Goal: Task Accomplishment & Management: Complete application form

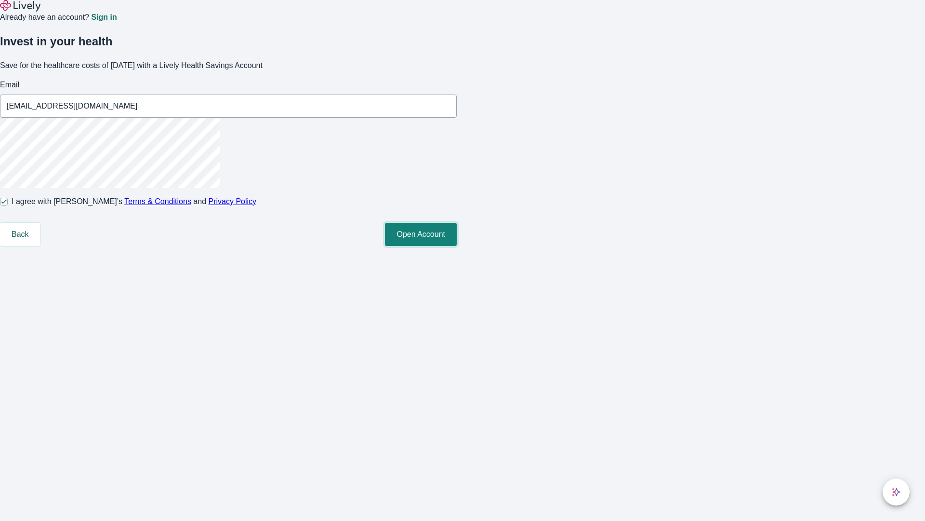
click at [457, 246] on button "Open Account" at bounding box center [421, 234] width 72 height 23
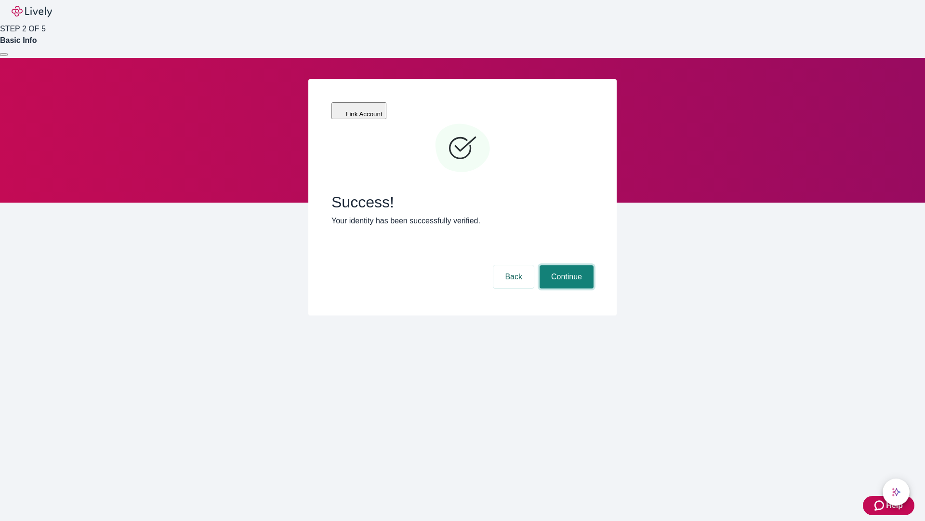
click at [565, 265] on button "Continue" at bounding box center [567, 276] width 54 height 23
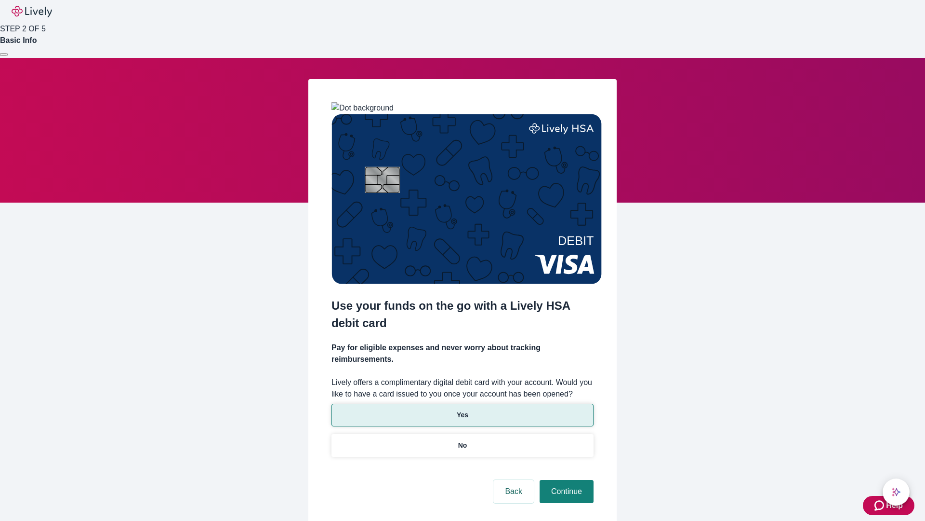
click at [462, 410] on p "Yes" at bounding box center [463, 415] width 12 height 10
click at [565, 480] on button "Continue" at bounding box center [567, 491] width 54 height 23
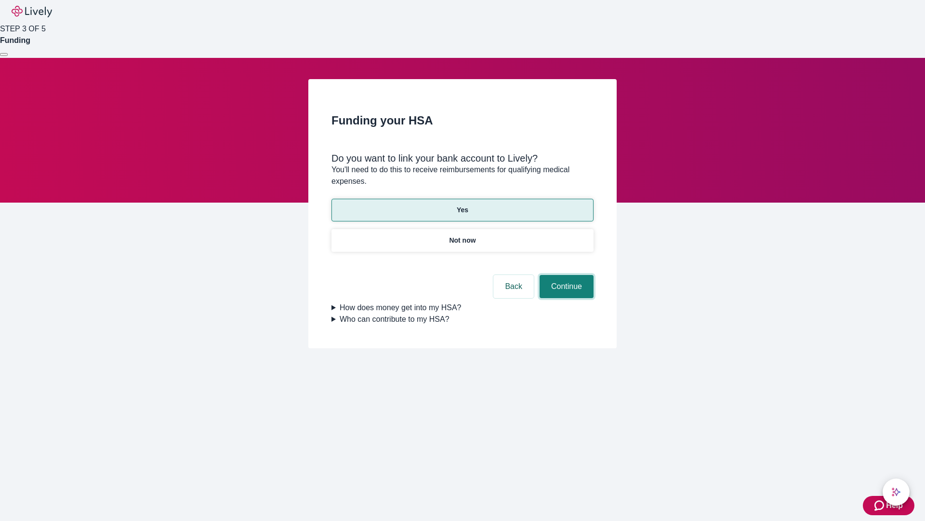
click at [565, 275] on button "Continue" at bounding box center [567, 286] width 54 height 23
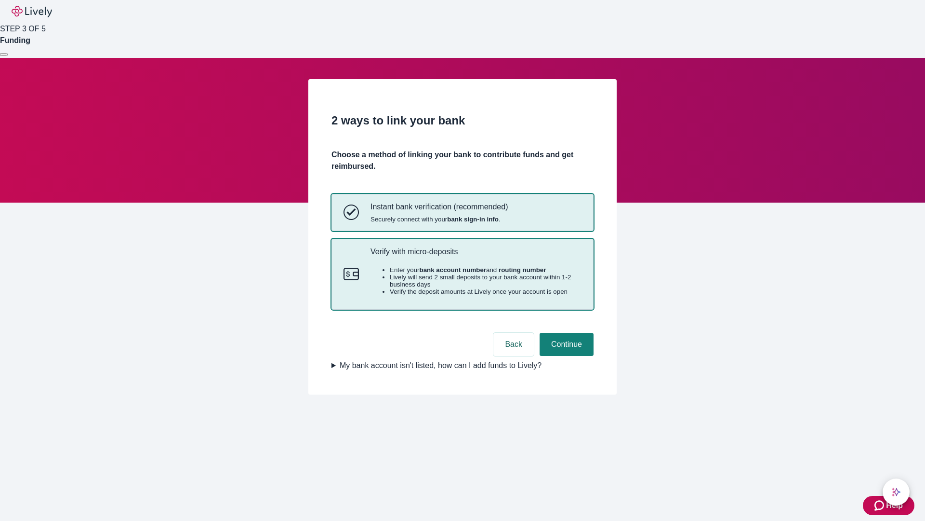
click at [476, 256] on p "Verify with micro-deposits" at bounding box center [476, 251] width 211 height 9
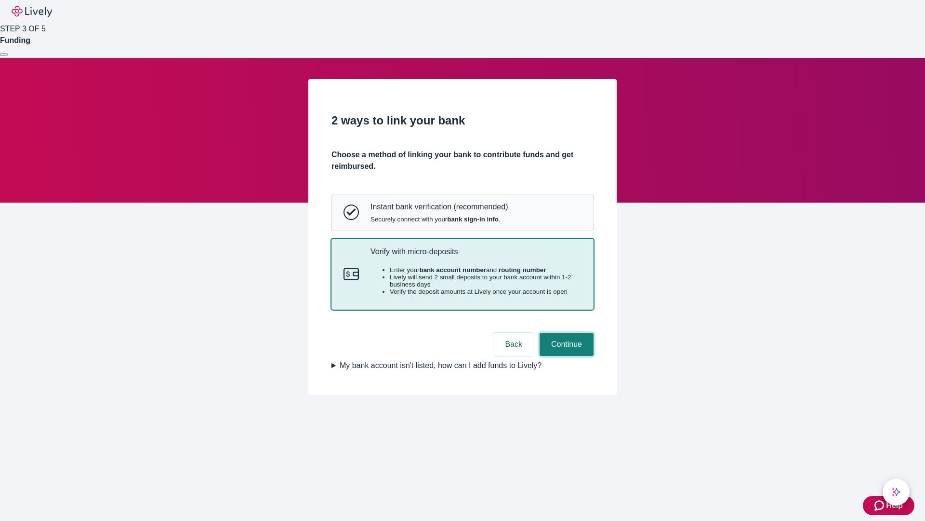
click at [565, 356] on button "Continue" at bounding box center [567, 344] width 54 height 23
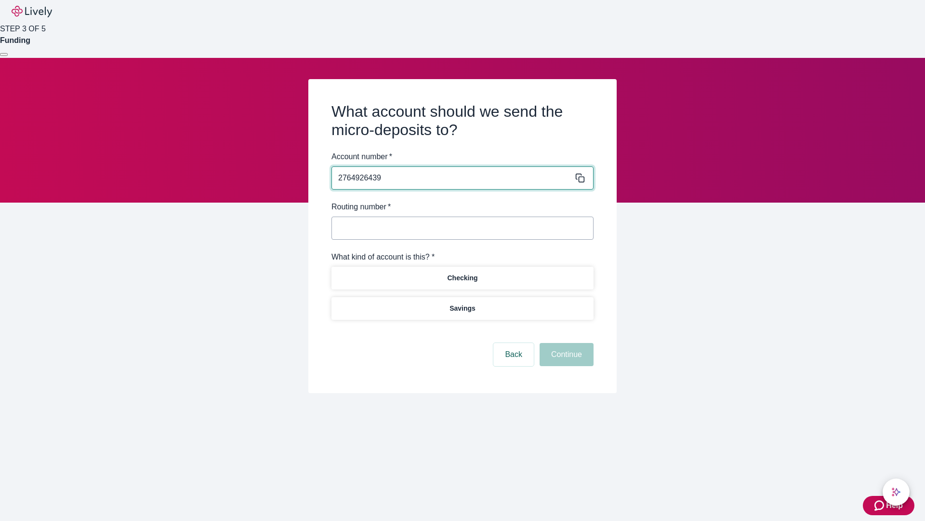
type input "2764926439"
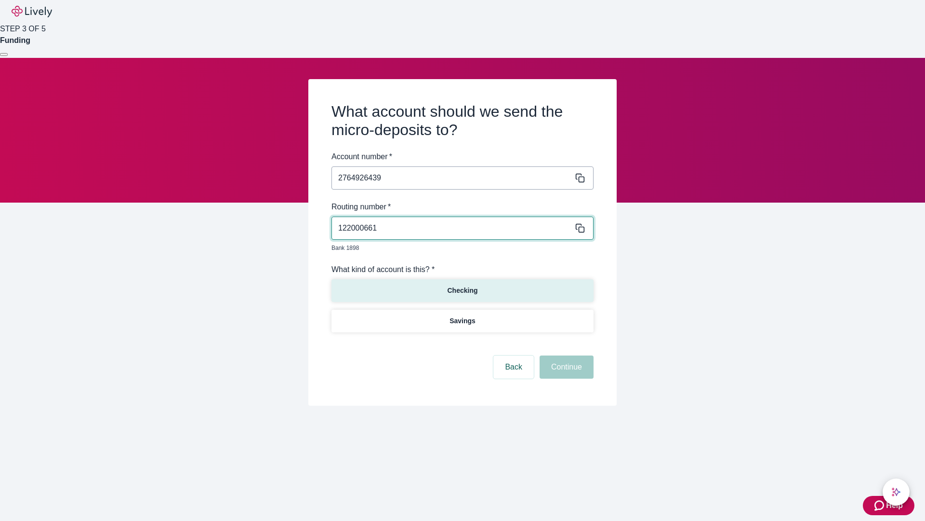
type input "122000661"
click at [462, 285] on p "Checking" at bounding box center [462, 290] width 30 height 10
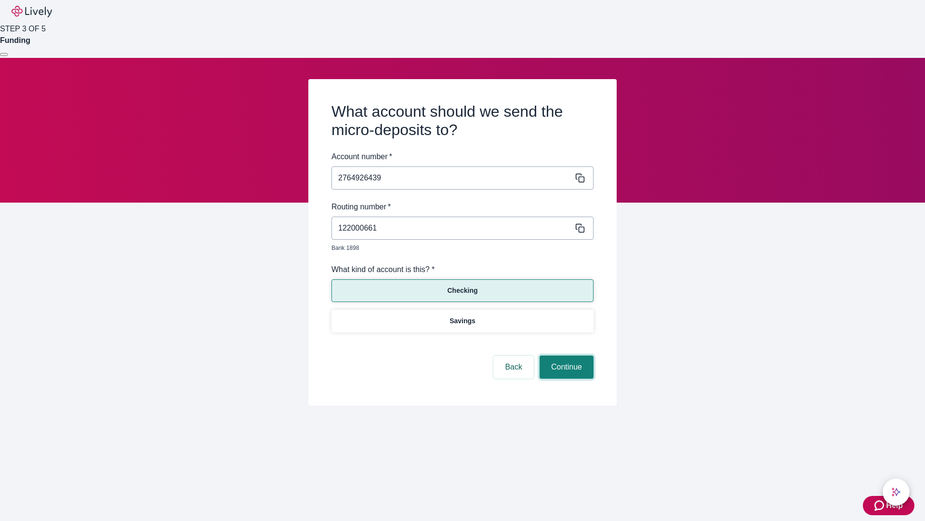
click at [565, 356] on button "Continue" at bounding box center [567, 366] width 54 height 23
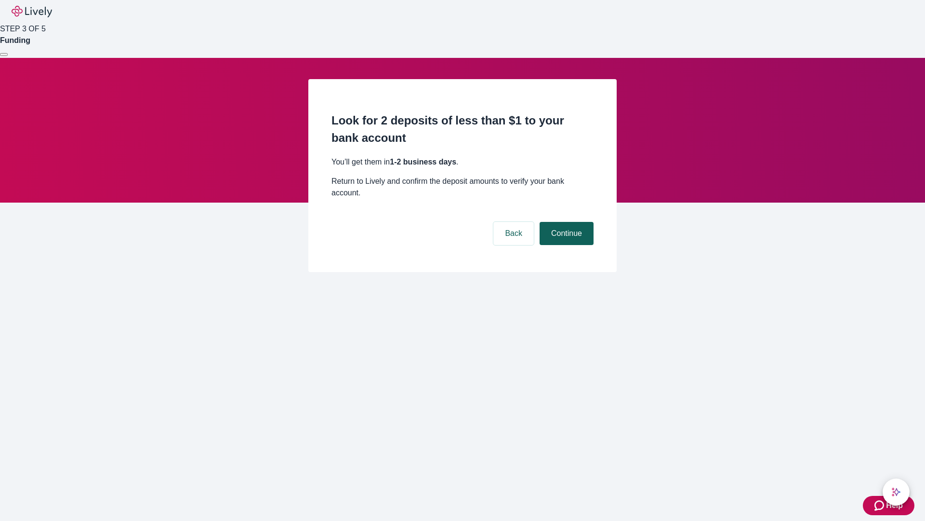
click at [565, 222] on button "Continue" at bounding box center [567, 233] width 54 height 23
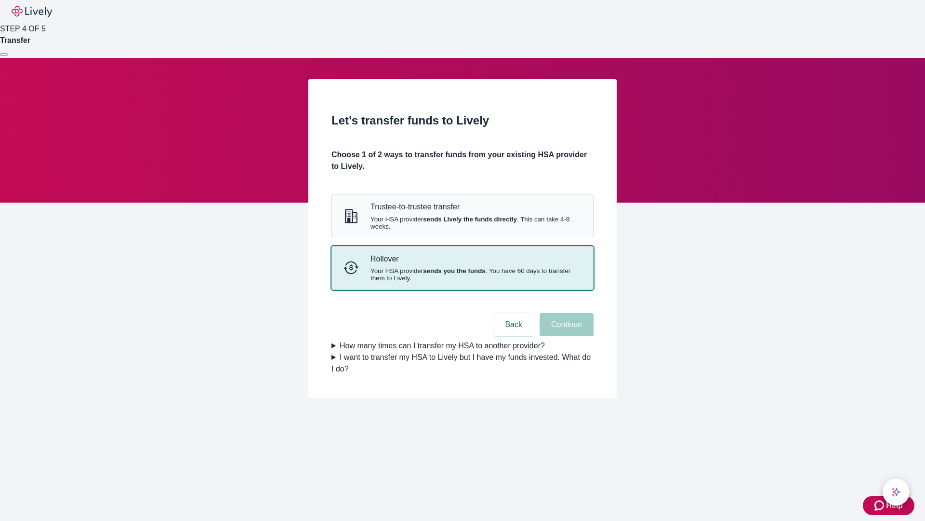
click at [462, 274] on strong "sends you the funds" at bounding box center [454, 270] width 63 height 7
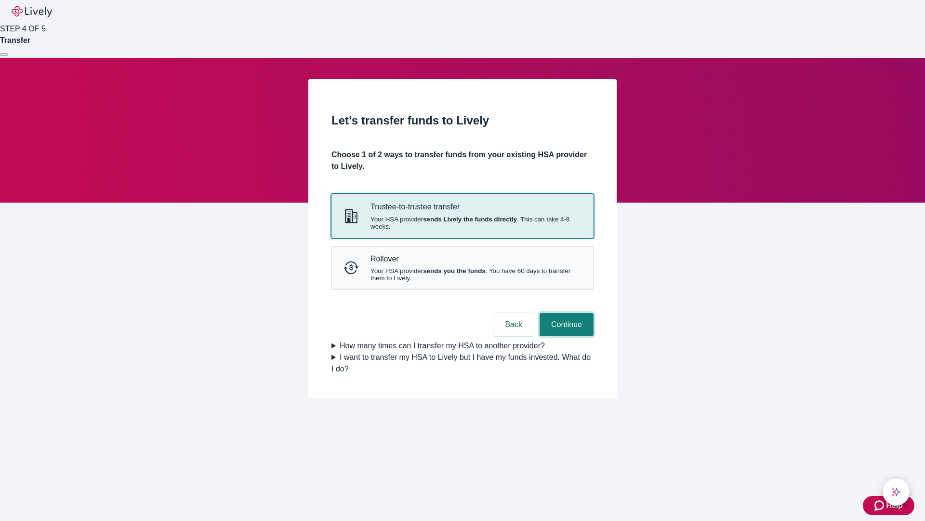
click at [565, 336] on button "Continue" at bounding box center [567, 324] width 54 height 23
